Goal: Task Accomplishment & Management: Complete application form

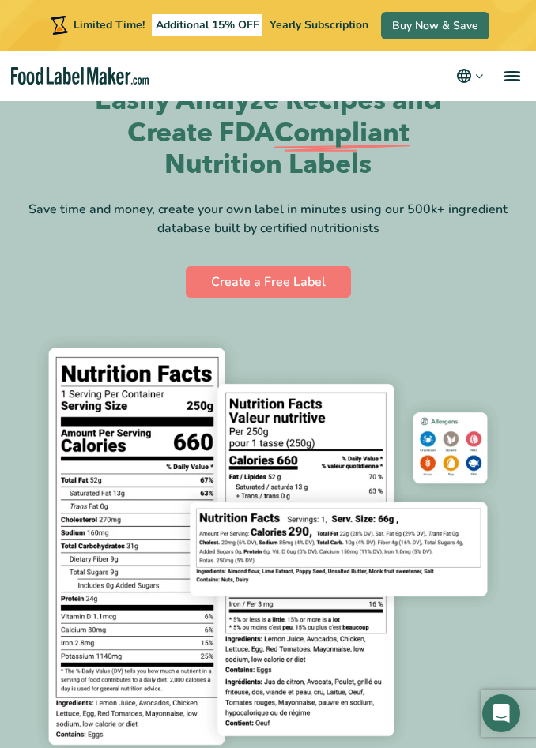
scroll to position [59, 0]
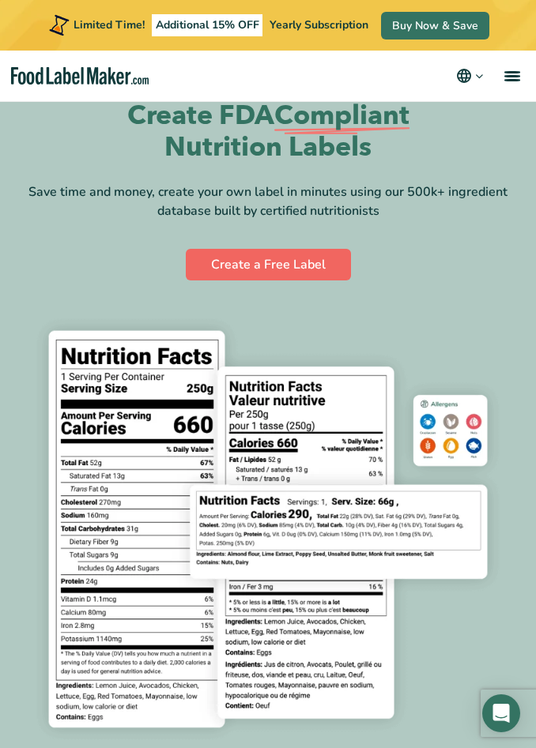
click at [308, 263] on link "Create a Free Label" at bounding box center [268, 265] width 165 height 32
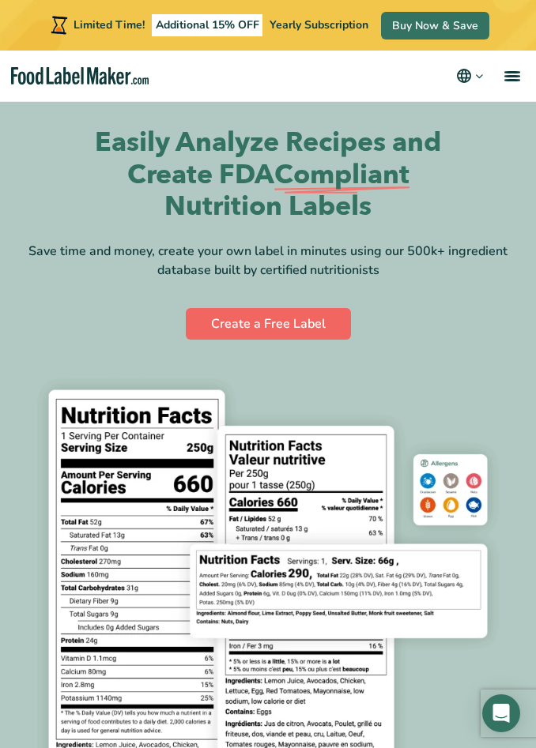
scroll to position [85, 0]
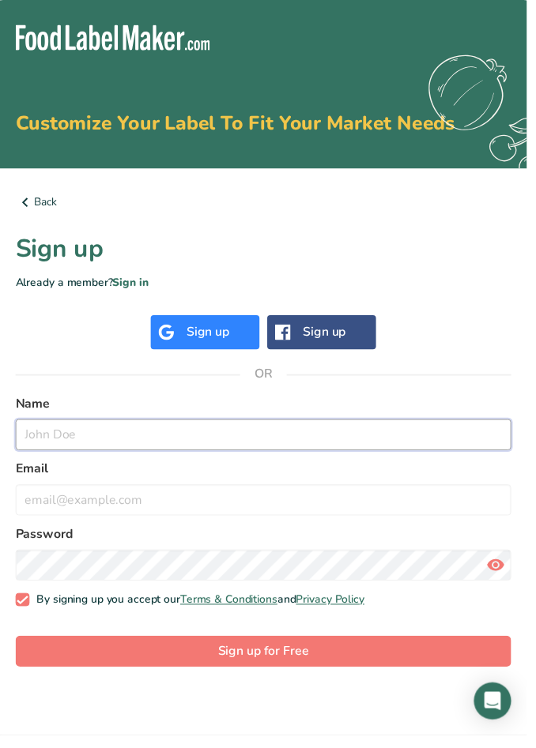
click at [44, 446] on input "text" at bounding box center [268, 443] width 504 height 32
type input "Whitney"
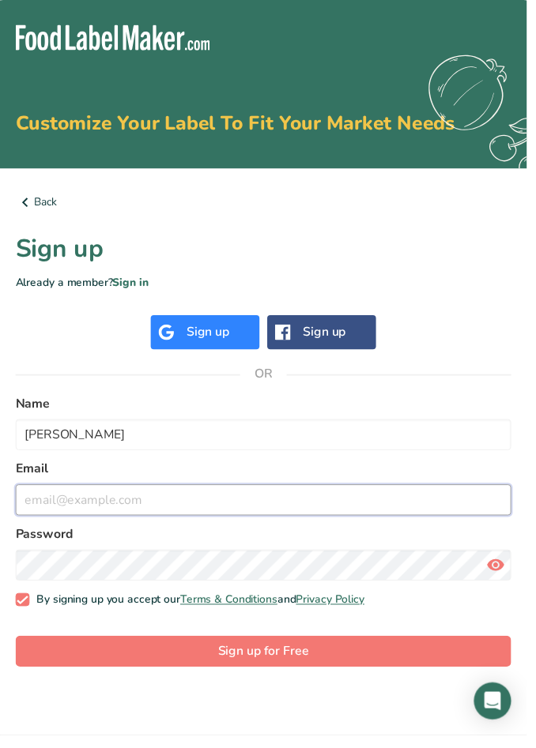
click at [112, 507] on input "email" at bounding box center [268, 509] width 504 height 32
type input "Whitney@georgiaostrich.com"
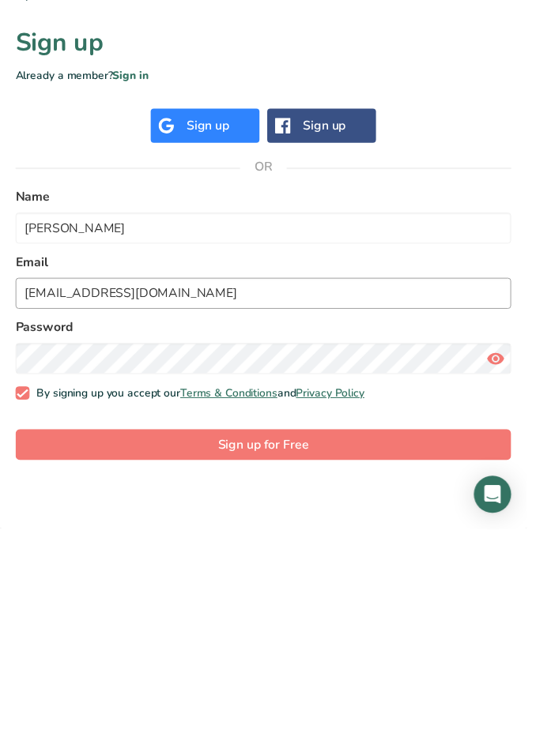
scroll to position [6, 0]
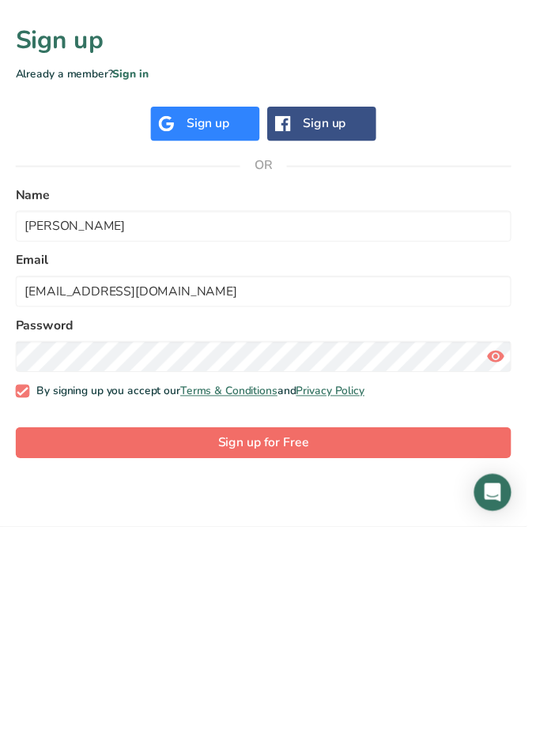
click at [98, 647] on button "Sign up for Free" at bounding box center [268, 663] width 504 height 32
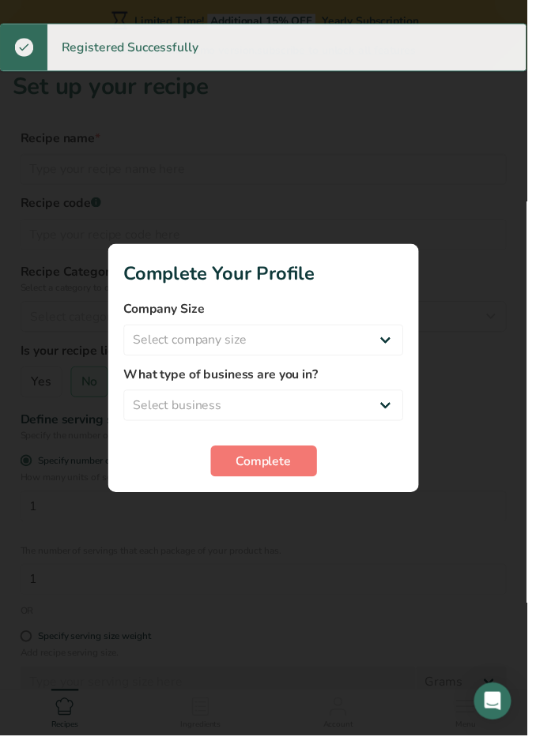
scroll to position [12, 0]
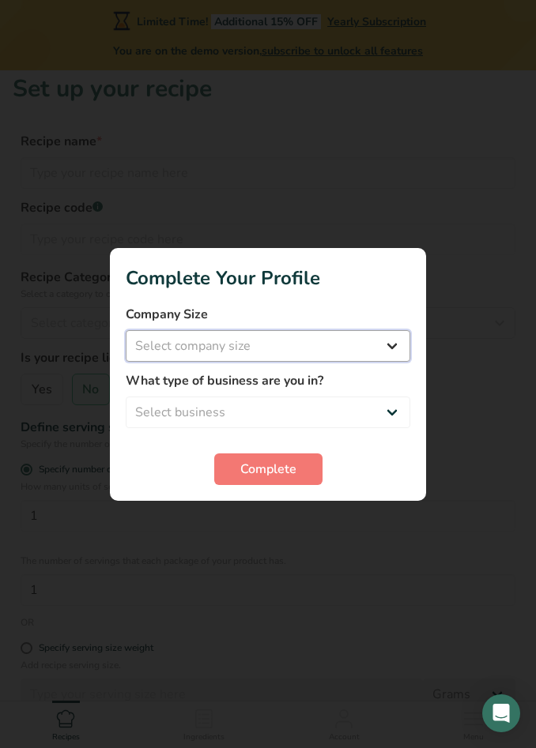
click at [153, 344] on select "Select company size Fewer than 10 Employees 10 to 50 Employees 51 to 500 Employ…" at bounding box center [268, 346] width 284 height 32
select select "1"
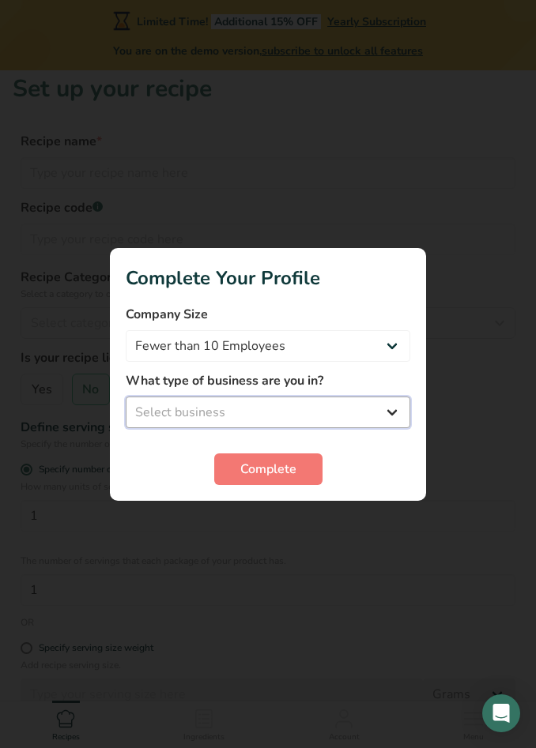
click at [144, 415] on select "Select business Packaged Food Manufacturer Restaurant & Cafe Bakery Meal Plans …" at bounding box center [268, 413] width 284 height 32
select select "8"
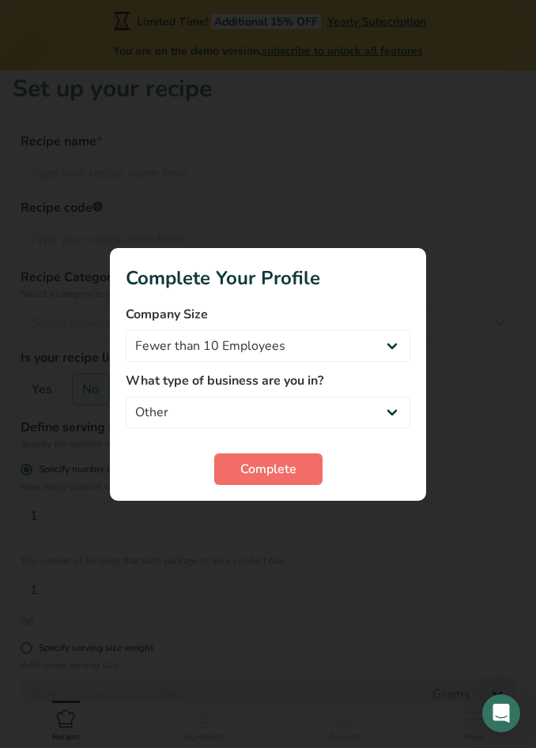
click at [246, 466] on span "Complete" at bounding box center [268, 469] width 56 height 19
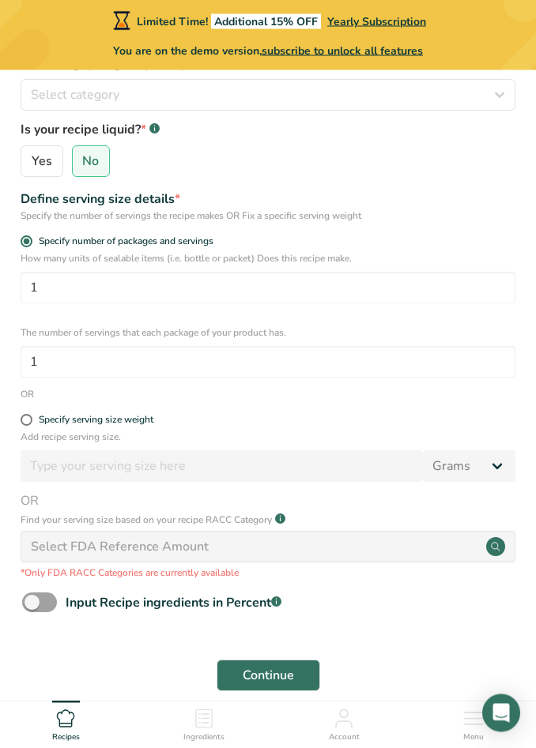
scroll to position [289, 0]
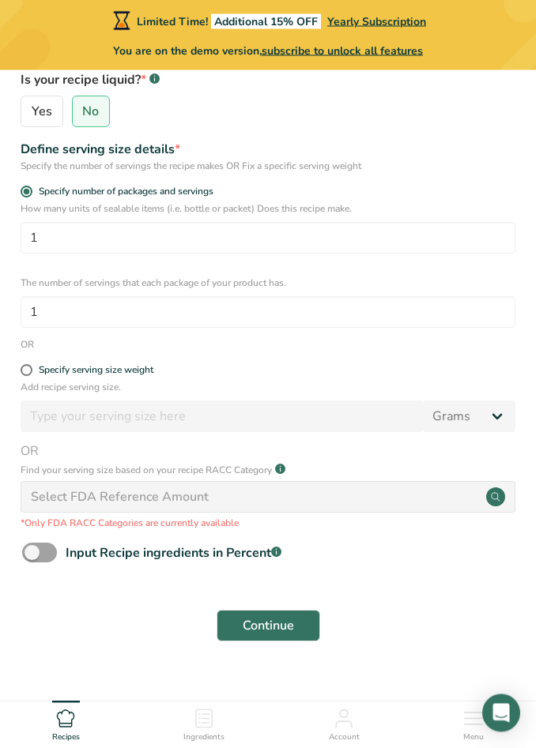
click at [213, 743] on span "Ingredients" at bounding box center [203, 738] width 41 height 12
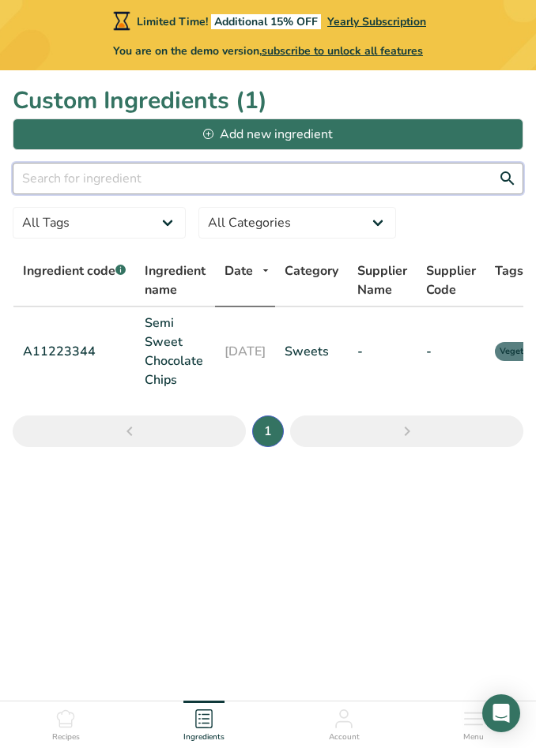
click at [71, 181] on input "text" at bounding box center [268, 179] width 510 height 32
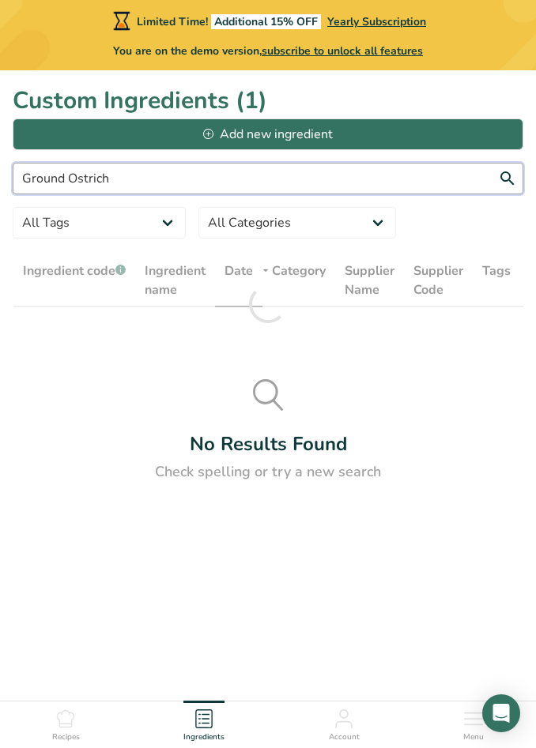
type input "Ground Ostrich"
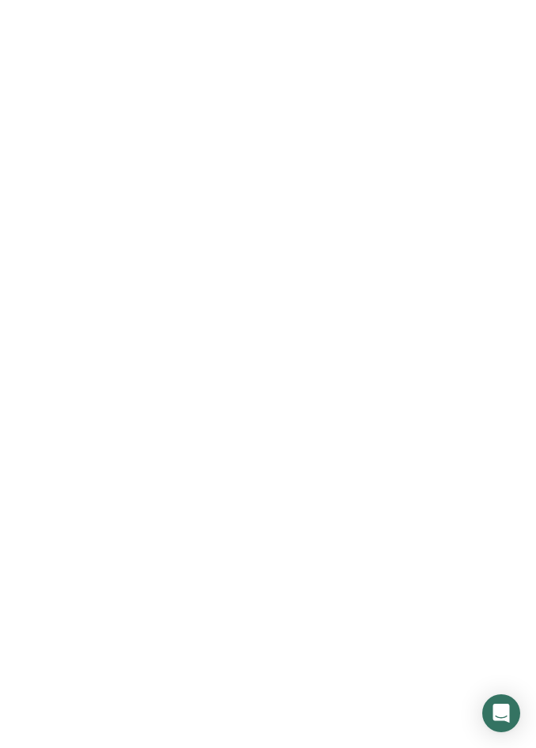
scroll to position [12, 0]
